Goal: Task Accomplishment & Management: Use online tool/utility

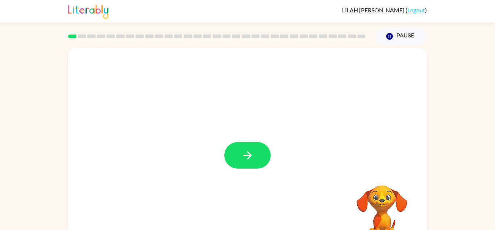
scroll to position [1, 0]
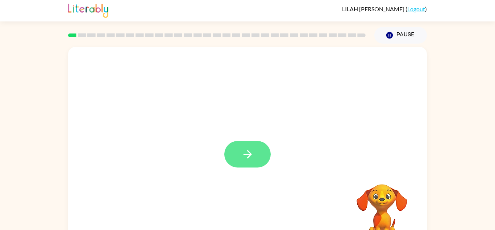
click at [244, 147] on button "button" at bounding box center [247, 154] width 46 height 26
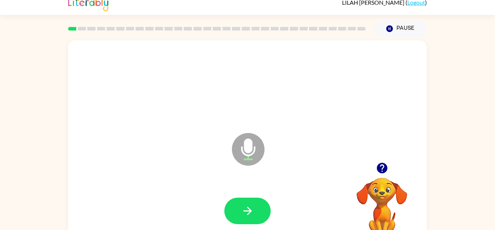
scroll to position [9, 0]
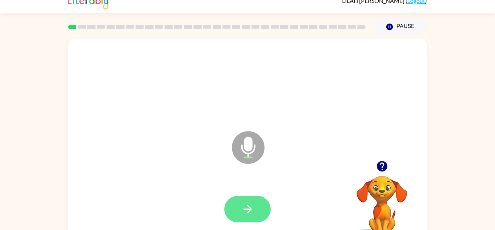
click at [238, 203] on button "button" at bounding box center [247, 208] width 46 height 26
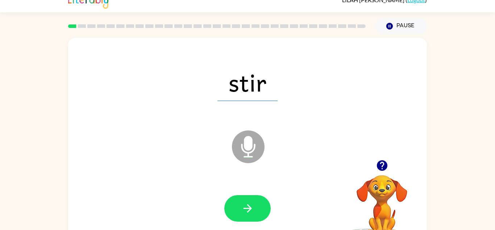
scroll to position [25, 0]
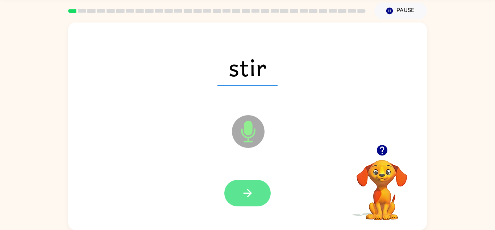
click at [248, 191] on icon "button" at bounding box center [248, 192] width 13 height 13
click at [252, 191] on icon "button" at bounding box center [248, 192] width 13 height 13
click at [248, 187] on icon "button" at bounding box center [248, 192] width 13 height 13
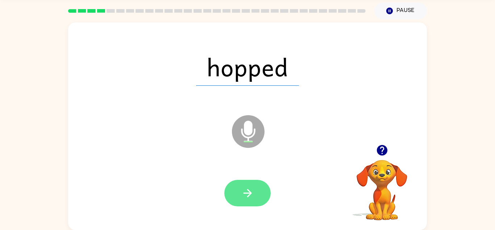
click at [252, 191] on icon "button" at bounding box center [248, 192] width 13 height 13
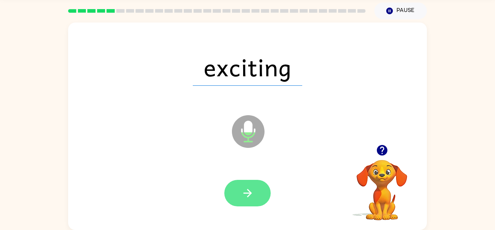
click at [243, 198] on icon "button" at bounding box center [248, 192] width 13 height 13
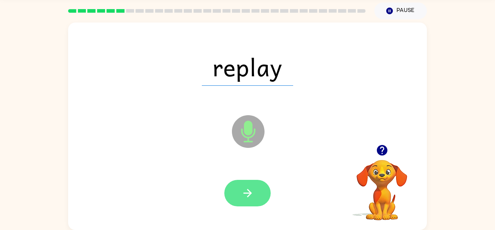
click at [252, 190] on icon "button" at bounding box center [248, 192] width 13 height 13
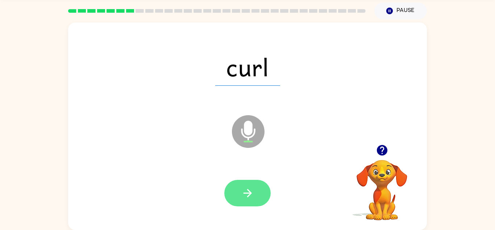
click at [248, 193] on icon "button" at bounding box center [247, 193] width 8 height 8
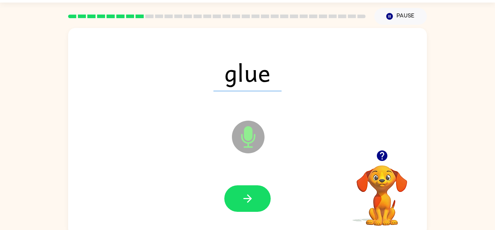
scroll to position [18, 0]
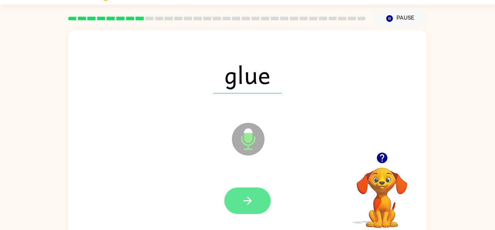
click at [263, 196] on button "button" at bounding box center [247, 200] width 46 height 26
click at [256, 205] on button "button" at bounding box center [247, 200] width 46 height 26
click at [262, 202] on button "button" at bounding box center [247, 200] width 46 height 26
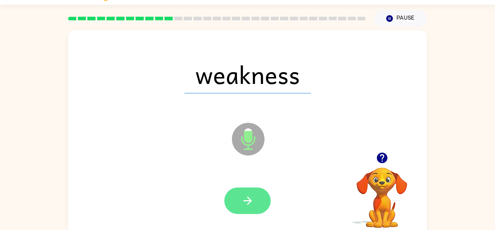
click at [247, 192] on button "button" at bounding box center [247, 200] width 46 height 26
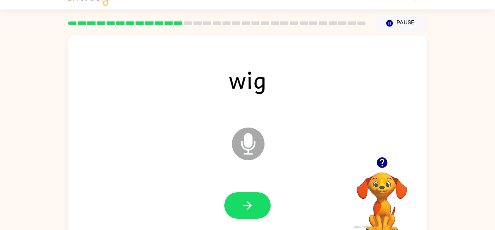
scroll to position [25, 0]
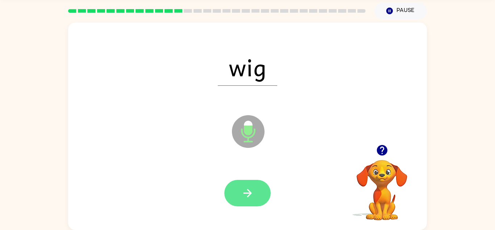
click at [244, 203] on button "button" at bounding box center [247, 193] width 46 height 26
click at [243, 193] on icon "button" at bounding box center [248, 192] width 13 height 13
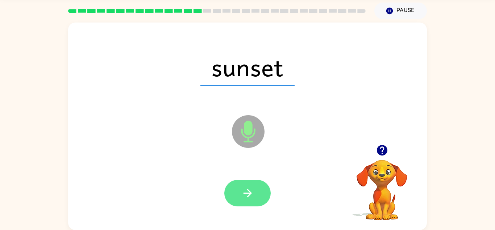
click at [248, 192] on icon "button" at bounding box center [248, 192] width 13 height 13
click at [245, 194] on icon "button" at bounding box center [248, 192] width 13 height 13
click at [255, 191] on button "button" at bounding box center [247, 193] width 46 height 26
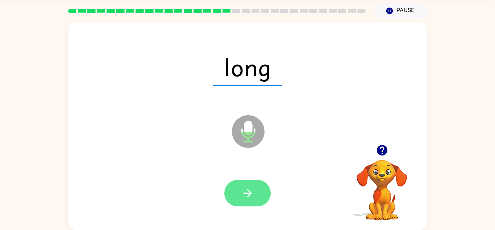
click at [256, 202] on button "button" at bounding box center [247, 193] width 46 height 26
click at [255, 195] on button "button" at bounding box center [247, 193] width 46 height 26
click at [245, 187] on icon "button" at bounding box center [248, 192] width 13 height 13
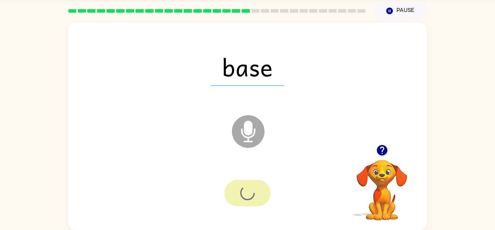
click at [253, 194] on div at bounding box center [247, 193] width 46 height 26
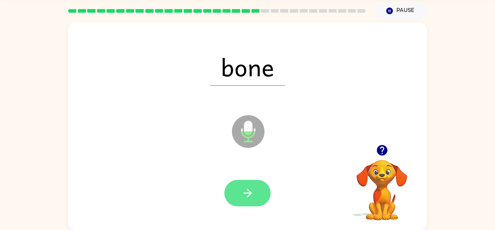
click at [246, 188] on icon "button" at bounding box center [248, 192] width 13 height 13
click at [255, 193] on button "button" at bounding box center [247, 193] width 46 height 26
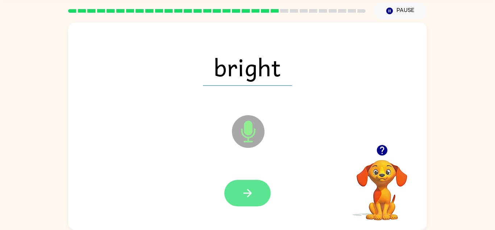
click at [255, 190] on button "button" at bounding box center [247, 193] width 46 height 26
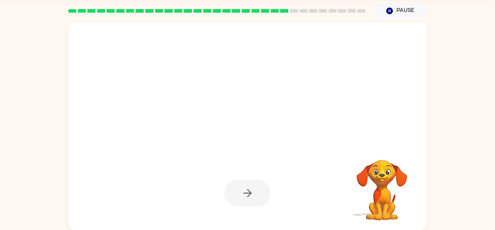
click at [246, 196] on div at bounding box center [247, 193] width 46 height 26
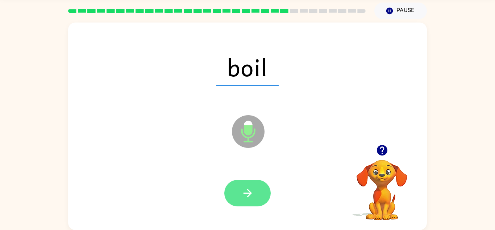
click at [248, 192] on icon "button" at bounding box center [247, 193] width 8 height 8
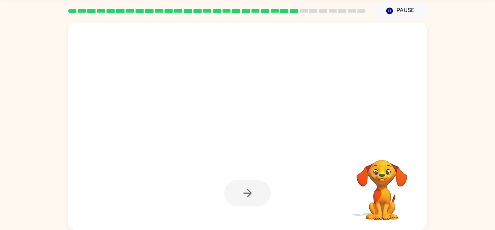
click at [248, 206] on div at bounding box center [247, 193] width 46 height 26
click at [247, 201] on div at bounding box center [247, 193] width 46 height 26
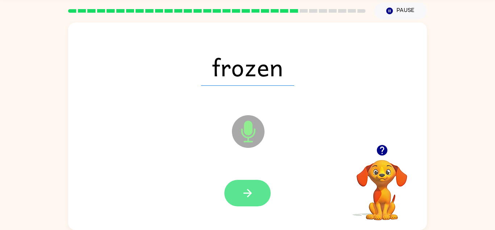
click at [251, 194] on icon "button" at bounding box center [248, 192] width 13 height 13
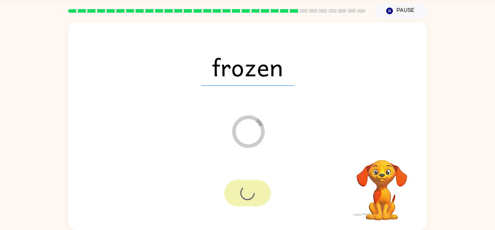
click at [245, 188] on div at bounding box center [247, 193] width 46 height 26
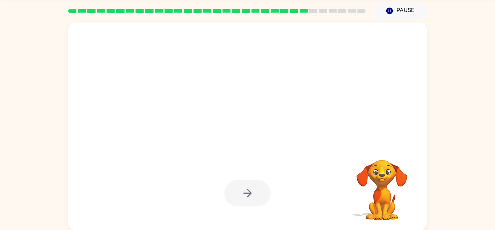
click at [256, 196] on div at bounding box center [247, 193] width 46 height 26
click at [257, 198] on div at bounding box center [247, 193] width 46 height 26
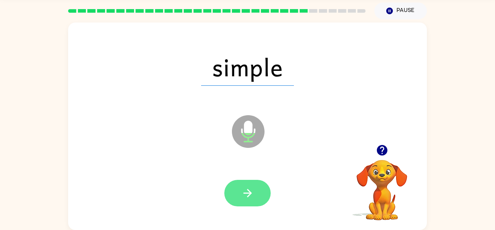
click at [248, 189] on icon "button" at bounding box center [247, 193] width 8 height 8
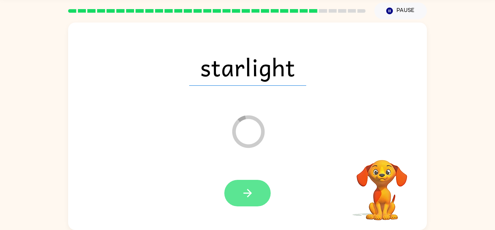
click at [240, 195] on button "button" at bounding box center [247, 193] width 46 height 26
click at [239, 191] on div at bounding box center [247, 193] width 46 height 26
click at [236, 189] on div at bounding box center [247, 193] width 46 height 26
click at [244, 200] on div at bounding box center [247, 193] width 46 height 26
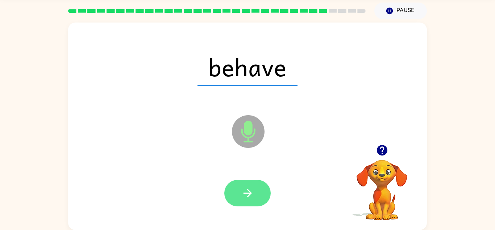
click at [257, 196] on button "button" at bounding box center [247, 193] width 46 height 26
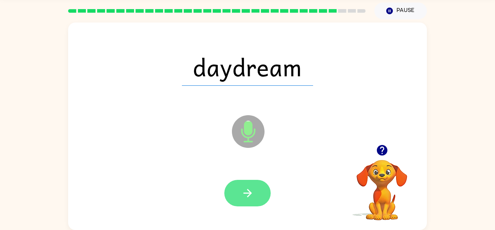
click at [248, 185] on button "button" at bounding box center [247, 193] width 46 height 26
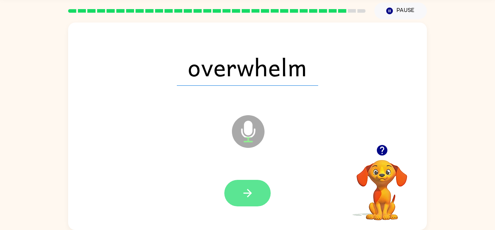
click at [251, 184] on button "button" at bounding box center [247, 193] width 46 height 26
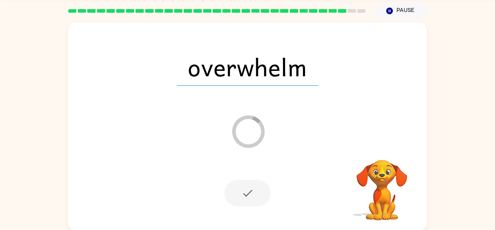
click at [248, 194] on div at bounding box center [247, 193] width 46 height 26
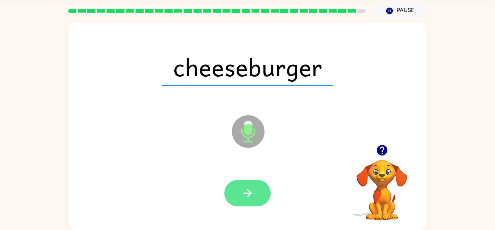
click at [243, 199] on icon "button" at bounding box center [248, 192] width 13 height 13
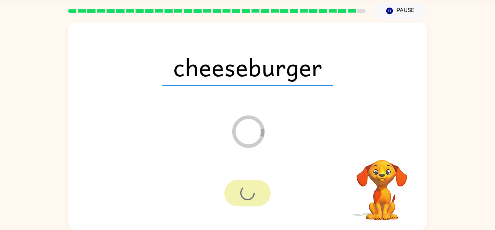
scroll to position [12, 0]
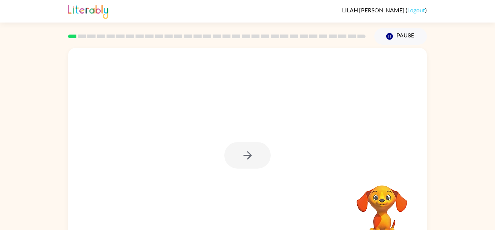
click at [257, 166] on div at bounding box center [247, 155] width 46 height 26
click at [250, 158] on div at bounding box center [247, 155] width 46 height 26
click at [241, 156] on div at bounding box center [247, 155] width 46 height 26
click at [247, 160] on div at bounding box center [247, 155] width 46 height 26
click at [247, 157] on div at bounding box center [247, 155] width 46 height 26
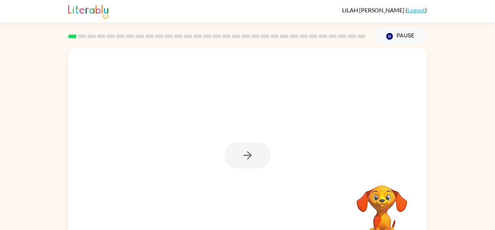
click at [246, 156] on div at bounding box center [247, 155] width 46 height 26
click at [246, 153] on div at bounding box center [247, 155] width 46 height 26
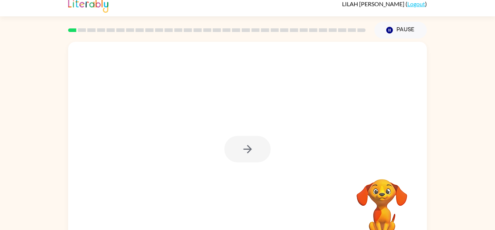
click at [248, 152] on div at bounding box center [247, 149] width 46 height 26
click at [252, 156] on div at bounding box center [247, 149] width 46 height 26
click at [254, 155] on div at bounding box center [247, 149] width 46 height 26
click at [253, 150] on icon "button" at bounding box center [248, 149] width 13 height 13
click at [248, 145] on div at bounding box center [230, 132] width 310 height 26
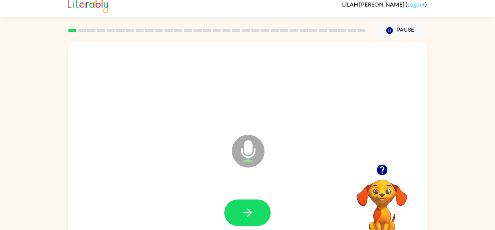
scroll to position [5, 0]
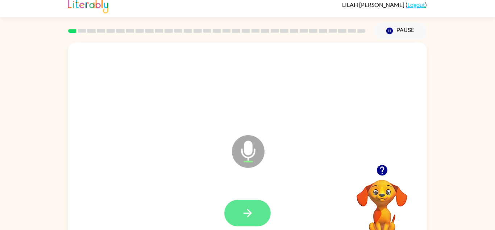
click at [246, 212] on icon "button" at bounding box center [247, 213] width 8 height 8
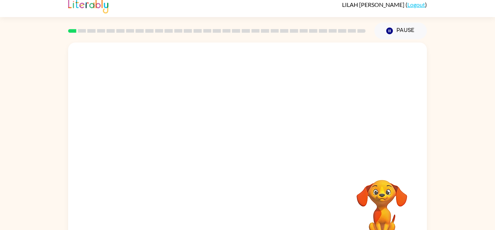
click at [217, 79] on div at bounding box center [247, 103] width 359 height 122
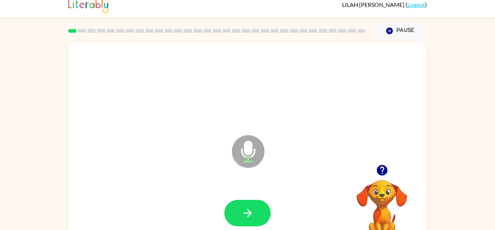
click at [273, 111] on div at bounding box center [247, 86] width 344 height 59
click at [247, 201] on button "button" at bounding box center [247, 212] width 46 height 26
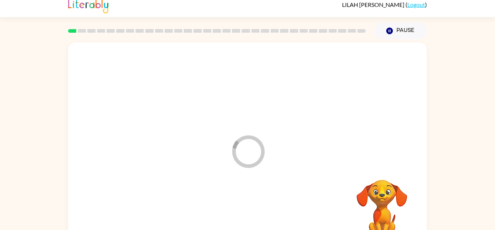
click at [264, 186] on div at bounding box center [247, 212] width 344 height 59
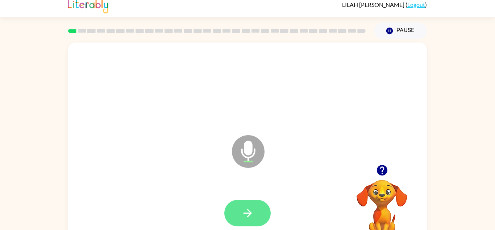
click at [246, 203] on button "button" at bounding box center [247, 212] width 46 height 26
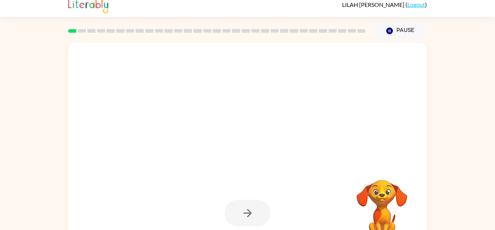
click at [230, 216] on div at bounding box center [247, 212] width 46 height 26
click at [231, 214] on div at bounding box center [247, 212] width 46 height 26
click at [239, 209] on div at bounding box center [247, 212] width 46 height 26
click at [246, 205] on div at bounding box center [247, 212] width 46 height 26
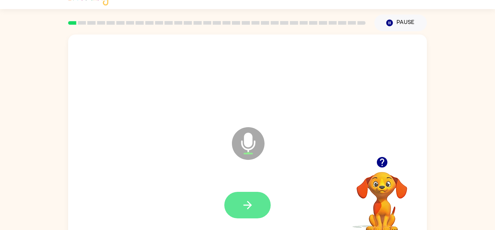
scroll to position [15, 0]
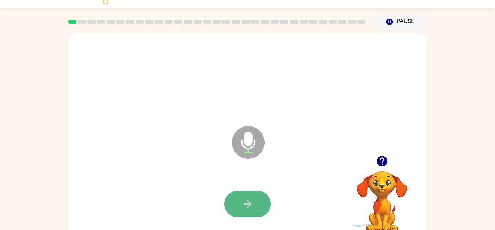
click at [245, 206] on icon "button" at bounding box center [248, 203] width 13 height 13
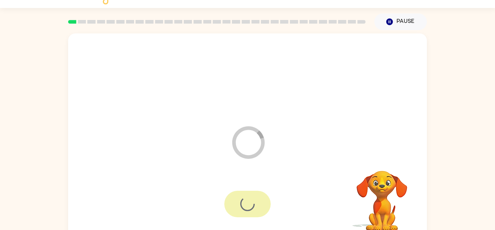
scroll to position [0, 0]
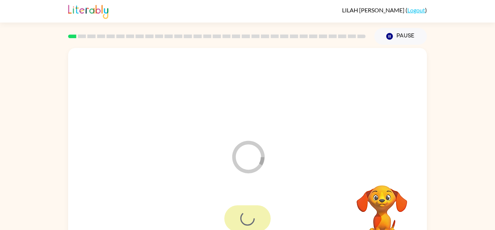
click at [253, 171] on icon at bounding box center [248, 156] width 33 height 33
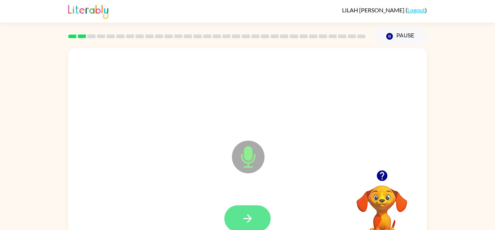
click at [246, 219] on icon "button" at bounding box center [248, 218] width 13 height 13
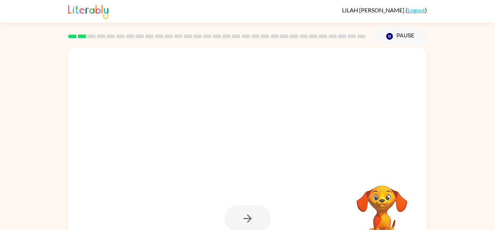
click at [244, 220] on div at bounding box center [247, 218] width 46 height 26
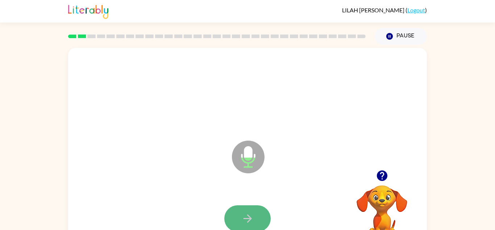
click at [242, 215] on icon "button" at bounding box center [248, 218] width 13 height 13
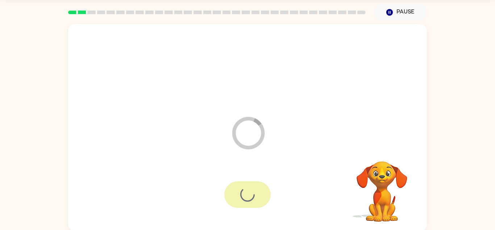
scroll to position [24, 0]
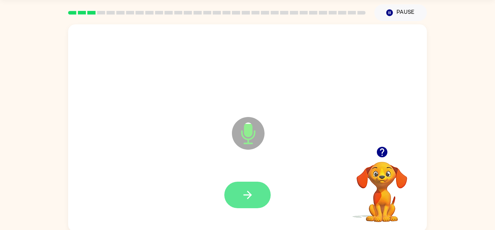
click at [246, 189] on icon "button" at bounding box center [248, 194] width 13 height 13
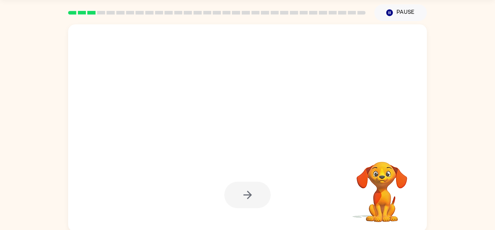
click at [240, 189] on div at bounding box center [247, 194] width 46 height 26
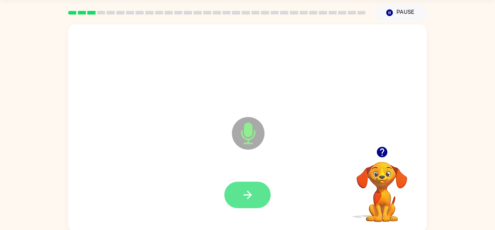
click at [238, 193] on button "button" at bounding box center [247, 194] width 46 height 26
click at [260, 192] on button "button" at bounding box center [247, 194] width 46 height 26
click at [258, 200] on button "button" at bounding box center [247, 194] width 46 height 26
click at [256, 181] on button "button" at bounding box center [247, 194] width 46 height 26
click at [245, 202] on button "button" at bounding box center [247, 194] width 46 height 26
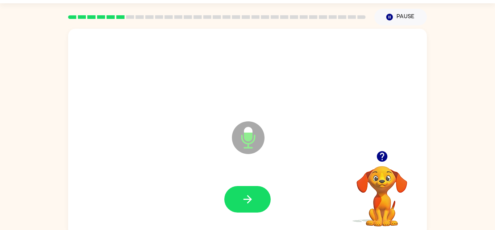
scroll to position [25, 0]
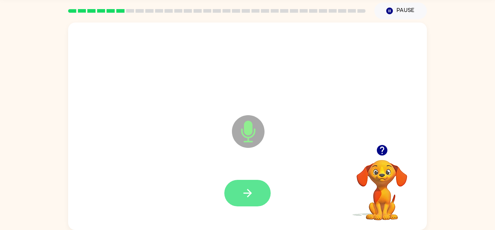
click at [245, 201] on button "button" at bounding box center [247, 193] width 46 height 26
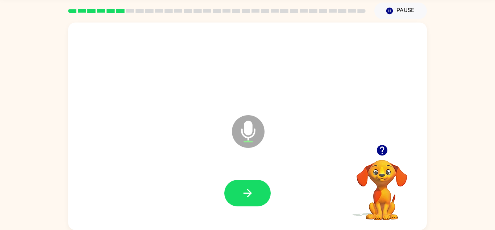
click at [164, 150] on div "Microphone The Microphone is here when it is your turn to talk" at bounding box center [247, 125] width 359 height 207
click at [246, 187] on icon "button" at bounding box center [248, 192] width 13 height 13
click at [382, 148] on icon "button" at bounding box center [382, 150] width 11 height 11
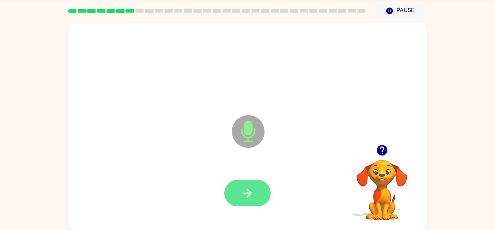
click at [251, 186] on button "button" at bounding box center [247, 193] width 46 height 26
click at [252, 203] on button "button" at bounding box center [247, 193] width 46 height 26
click at [252, 193] on icon "button" at bounding box center [247, 193] width 8 height 8
click at [249, 198] on icon "button" at bounding box center [248, 192] width 13 height 13
click at [248, 189] on icon "button" at bounding box center [247, 193] width 8 height 8
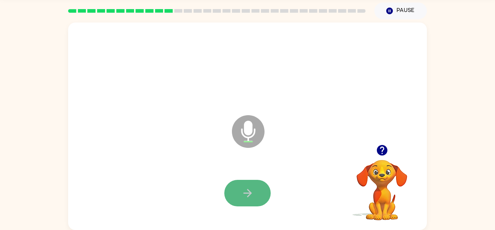
click at [246, 190] on icon "button" at bounding box center [248, 192] width 13 height 13
click at [240, 186] on button "button" at bounding box center [247, 193] width 46 height 26
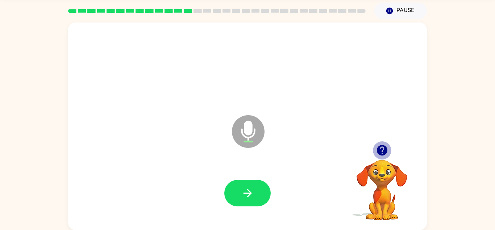
click at [383, 149] on icon "button" at bounding box center [382, 150] width 13 height 13
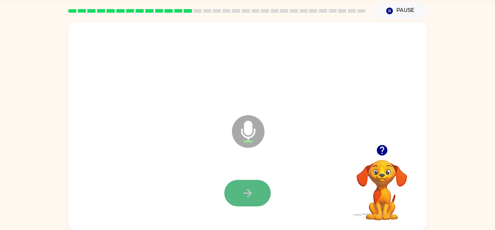
click at [236, 181] on button "button" at bounding box center [247, 193] width 46 height 26
click at [232, 182] on button "button" at bounding box center [247, 193] width 46 height 26
click at [242, 190] on icon "button" at bounding box center [248, 192] width 13 height 13
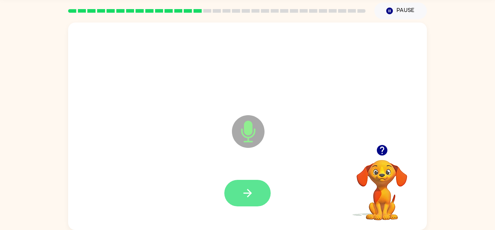
click at [250, 194] on icon "button" at bounding box center [247, 193] width 8 height 8
click at [261, 191] on button "button" at bounding box center [247, 193] width 46 height 26
click at [243, 190] on icon "button" at bounding box center [248, 192] width 13 height 13
click at [249, 195] on icon "button" at bounding box center [247, 193] width 8 height 8
click at [234, 193] on button "button" at bounding box center [247, 193] width 46 height 26
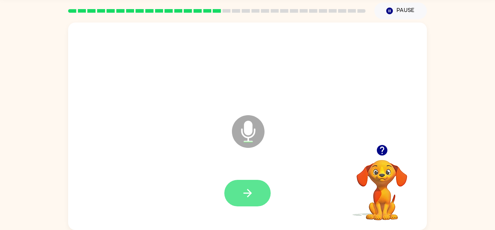
click at [239, 190] on button "button" at bounding box center [247, 193] width 46 height 26
click at [239, 202] on button "button" at bounding box center [247, 193] width 46 height 26
click at [238, 180] on button "button" at bounding box center [247, 193] width 46 height 26
click at [260, 200] on button "button" at bounding box center [247, 193] width 46 height 26
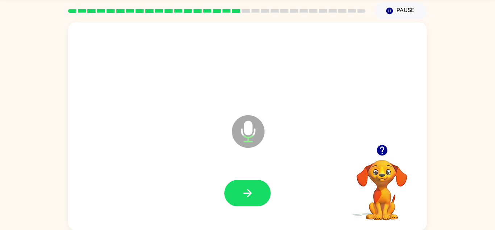
click at [231, 185] on button "button" at bounding box center [247, 193] width 46 height 26
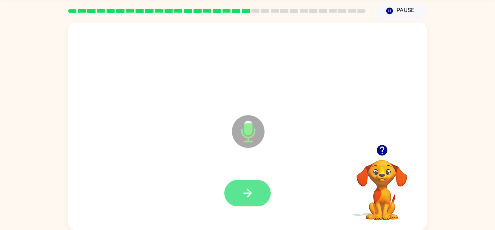
click at [249, 194] on icon "button" at bounding box center [247, 193] width 8 height 8
click at [248, 194] on icon "button" at bounding box center [248, 192] width 13 height 13
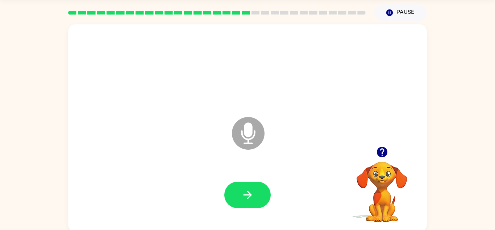
scroll to position [24, 0]
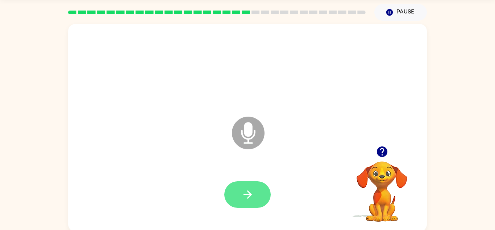
click at [242, 200] on icon "button" at bounding box center [248, 194] width 13 height 13
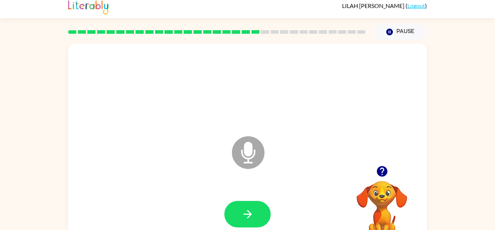
scroll to position [0, 0]
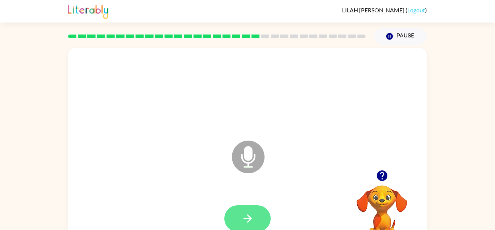
click at [250, 220] on icon "button" at bounding box center [248, 218] width 13 height 13
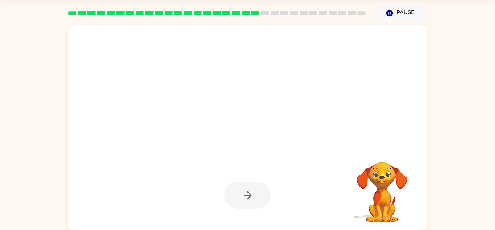
scroll to position [25, 0]
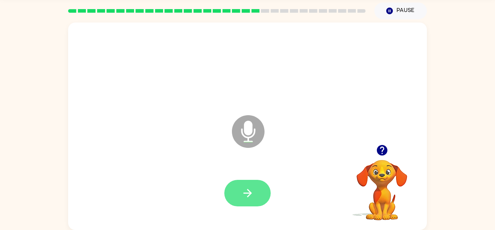
click at [247, 196] on icon "button" at bounding box center [247, 193] width 8 height 8
click at [242, 191] on icon "button" at bounding box center [248, 192] width 13 height 13
click at [239, 192] on button "button" at bounding box center [247, 193] width 46 height 26
click at [252, 199] on button "button" at bounding box center [247, 193] width 46 height 26
click at [248, 191] on icon "button" at bounding box center [248, 192] width 13 height 13
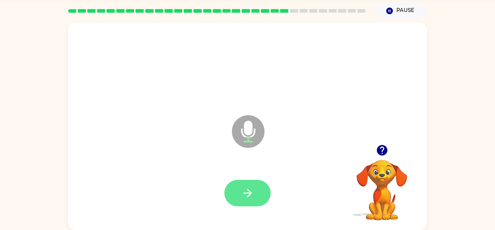
click at [241, 197] on button "button" at bounding box center [247, 193] width 46 height 26
click at [234, 204] on button "button" at bounding box center [247, 193] width 46 height 26
click at [238, 192] on button "button" at bounding box center [247, 193] width 46 height 26
click at [238, 187] on button "button" at bounding box center [247, 193] width 46 height 26
click at [246, 181] on button "button" at bounding box center [247, 193] width 46 height 26
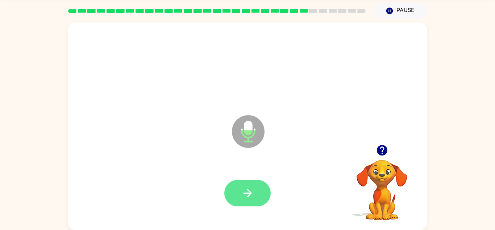
click at [250, 206] on button "button" at bounding box center [247, 193] width 46 height 26
click at [252, 189] on icon "button" at bounding box center [248, 192] width 13 height 13
click at [242, 195] on icon "button" at bounding box center [248, 192] width 13 height 13
click at [246, 190] on icon "button" at bounding box center [248, 192] width 13 height 13
click at [238, 197] on button "button" at bounding box center [247, 193] width 46 height 26
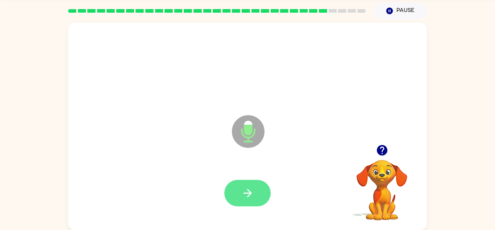
click at [239, 195] on button "button" at bounding box center [247, 193] width 46 height 26
click at [254, 194] on button "button" at bounding box center [247, 193] width 46 height 26
click at [245, 193] on icon "button" at bounding box center [247, 193] width 8 height 8
click at [248, 191] on icon "button" at bounding box center [248, 192] width 13 height 13
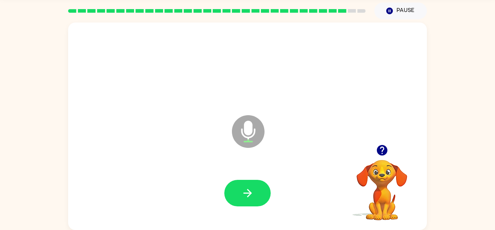
click at [386, 154] on icon "button" at bounding box center [382, 150] width 13 height 13
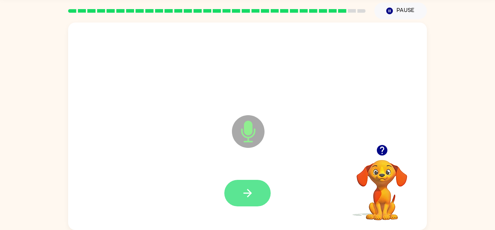
click at [242, 198] on icon "button" at bounding box center [248, 192] width 13 height 13
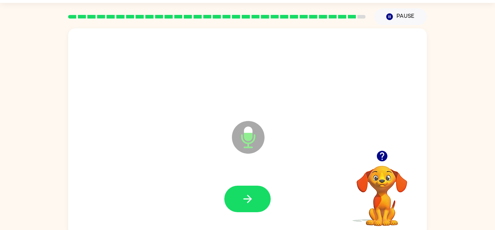
scroll to position [19, 0]
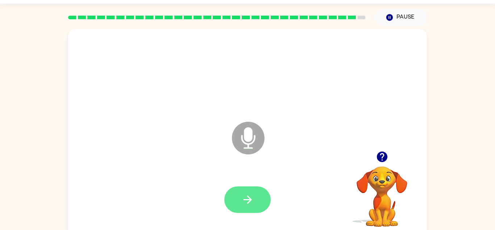
click at [246, 212] on button "button" at bounding box center [247, 199] width 46 height 26
click at [249, 205] on icon "button" at bounding box center [248, 199] width 13 height 13
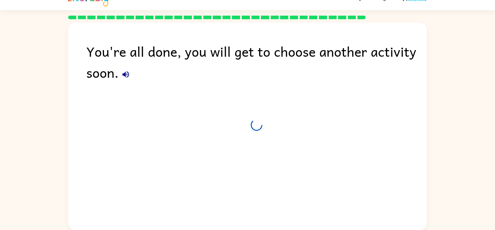
scroll to position [12, 0]
